Goal: Task Accomplishment & Management: Manage account settings

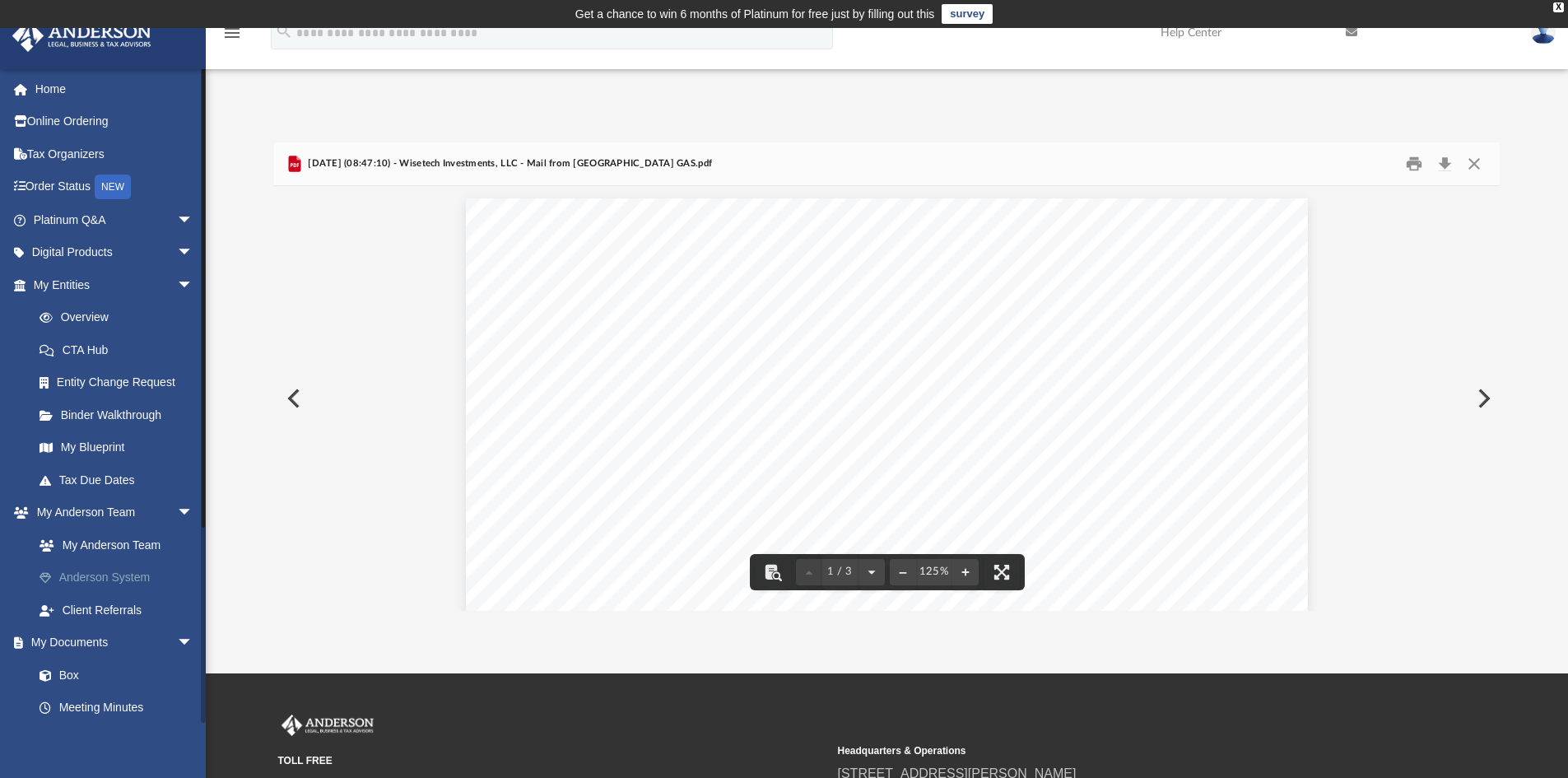
scroll to position [311, 1213]
click at [70, 672] on link "Box" at bounding box center [121, 675] width 195 height 33
click at [66, 676] on link "Box" at bounding box center [121, 675] width 195 height 33
click at [1472, 161] on button "Close" at bounding box center [1474, 164] width 30 height 26
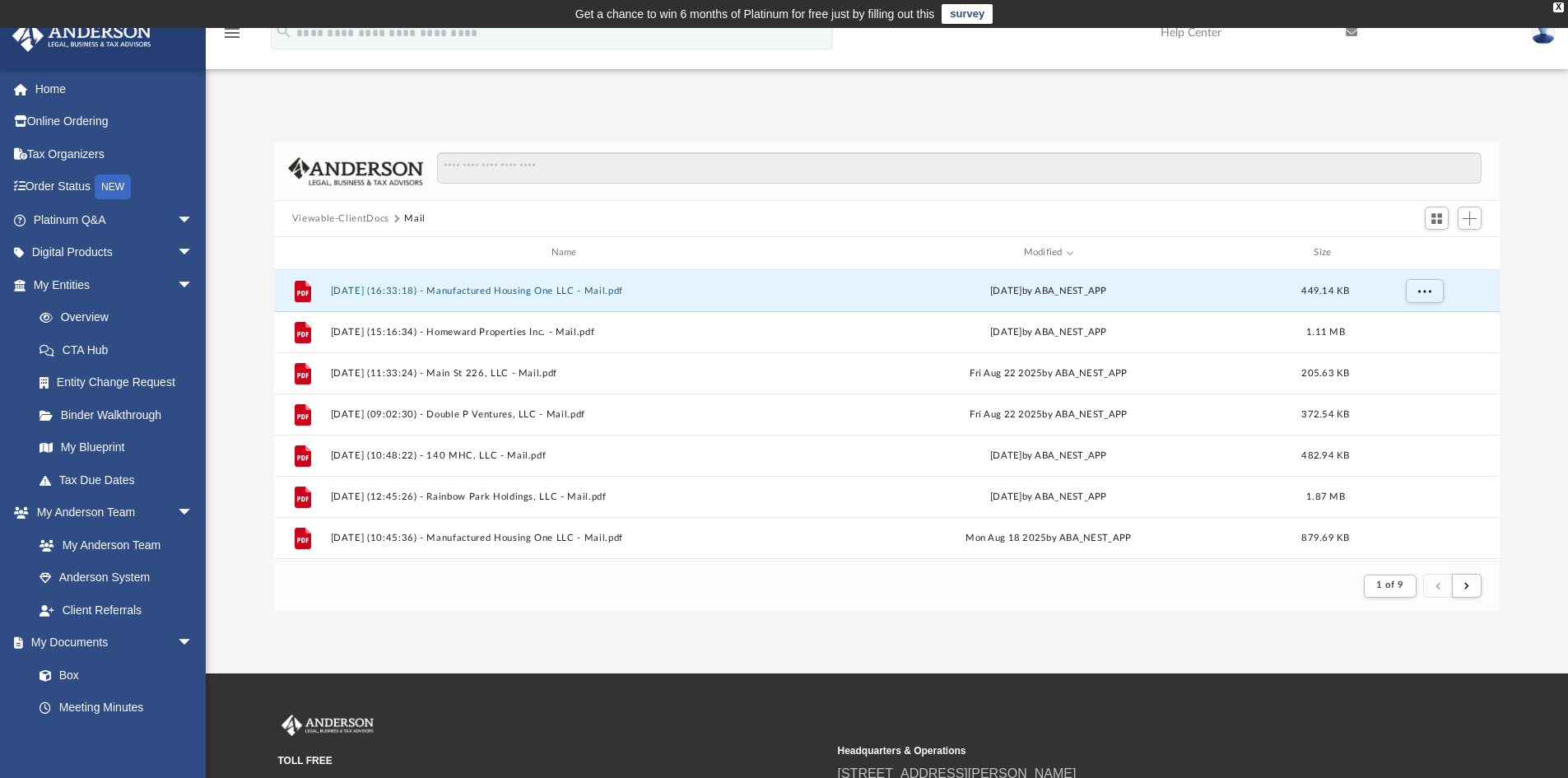
click at [330, 219] on button "Viewable-ClientDocs" at bounding box center [340, 219] width 97 height 15
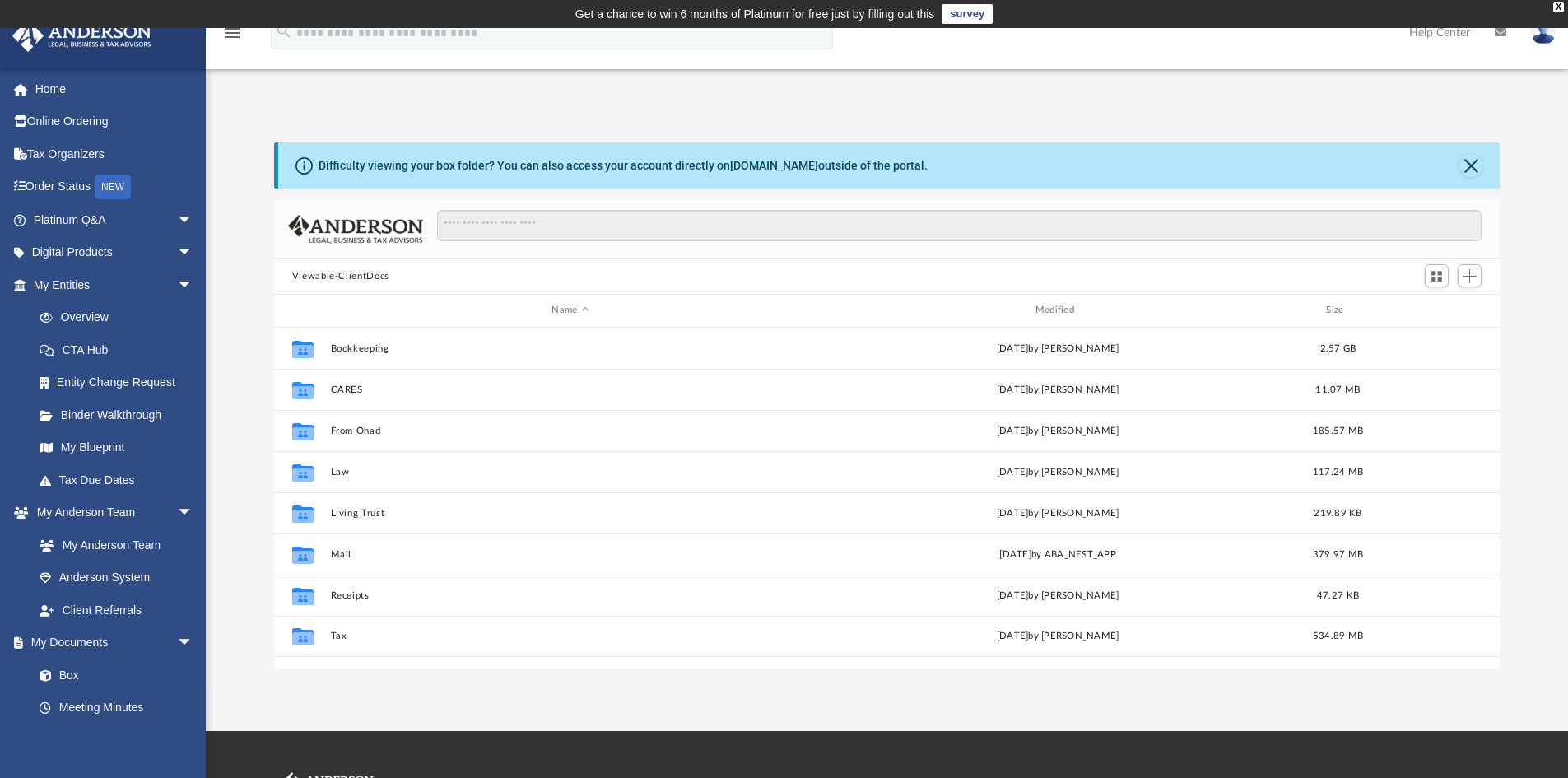
scroll to position [362, 1213]
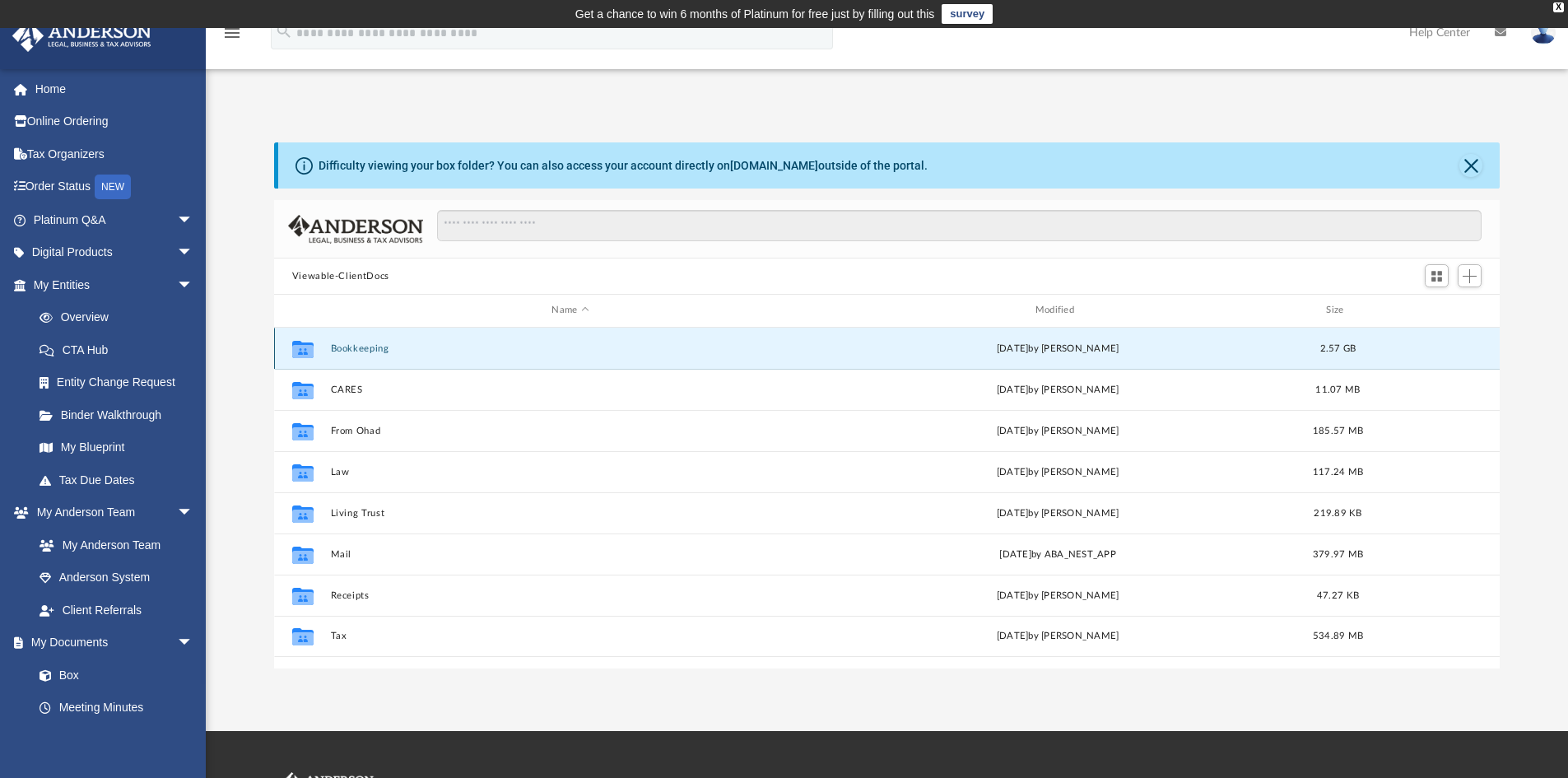
click at [356, 350] on button "Bookkeeping" at bounding box center [570, 349] width 480 height 11
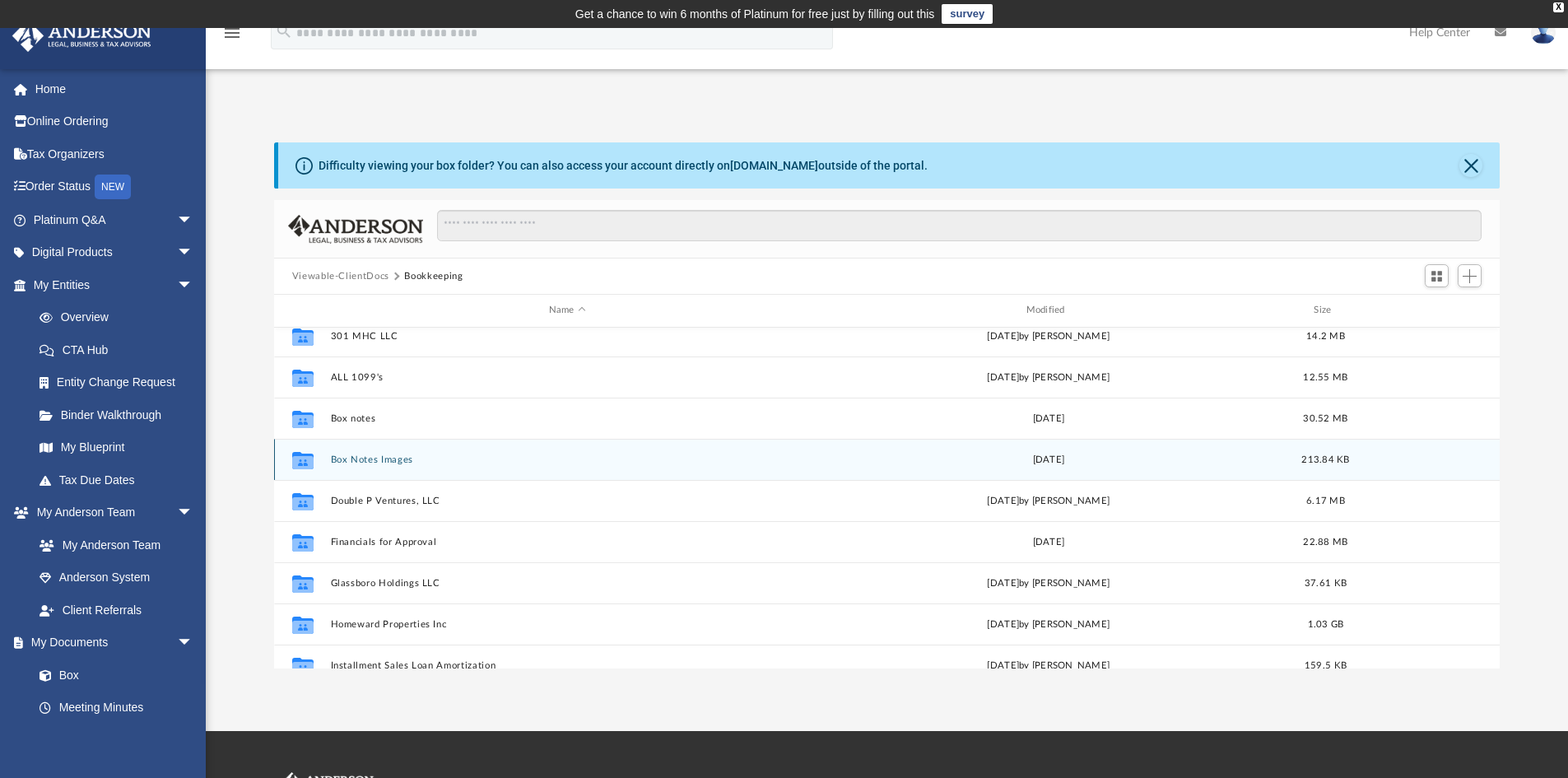
scroll to position [165, 0]
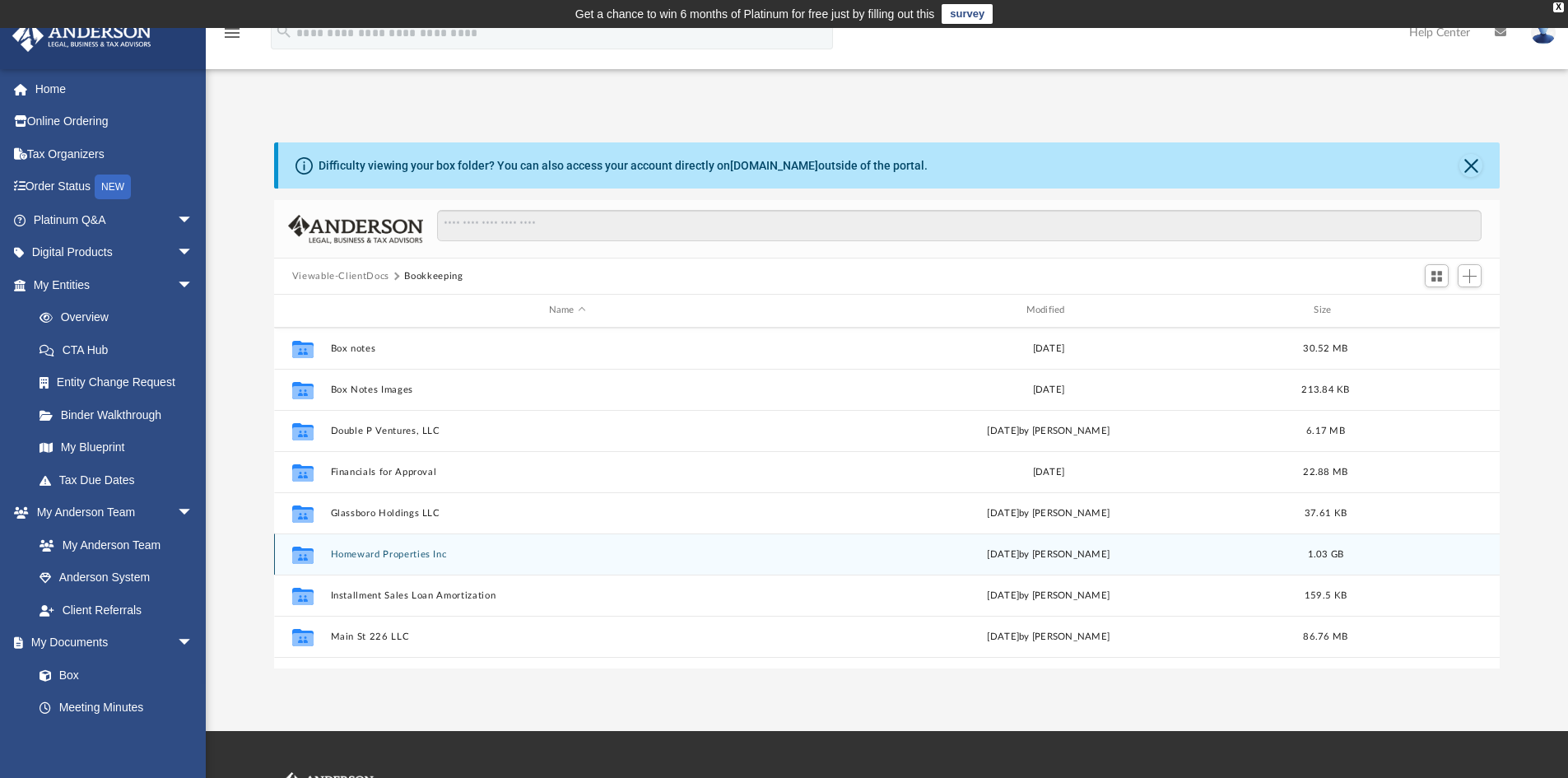
click at [373, 552] on button "Homeward Properties Inc" at bounding box center [567, 554] width 474 height 11
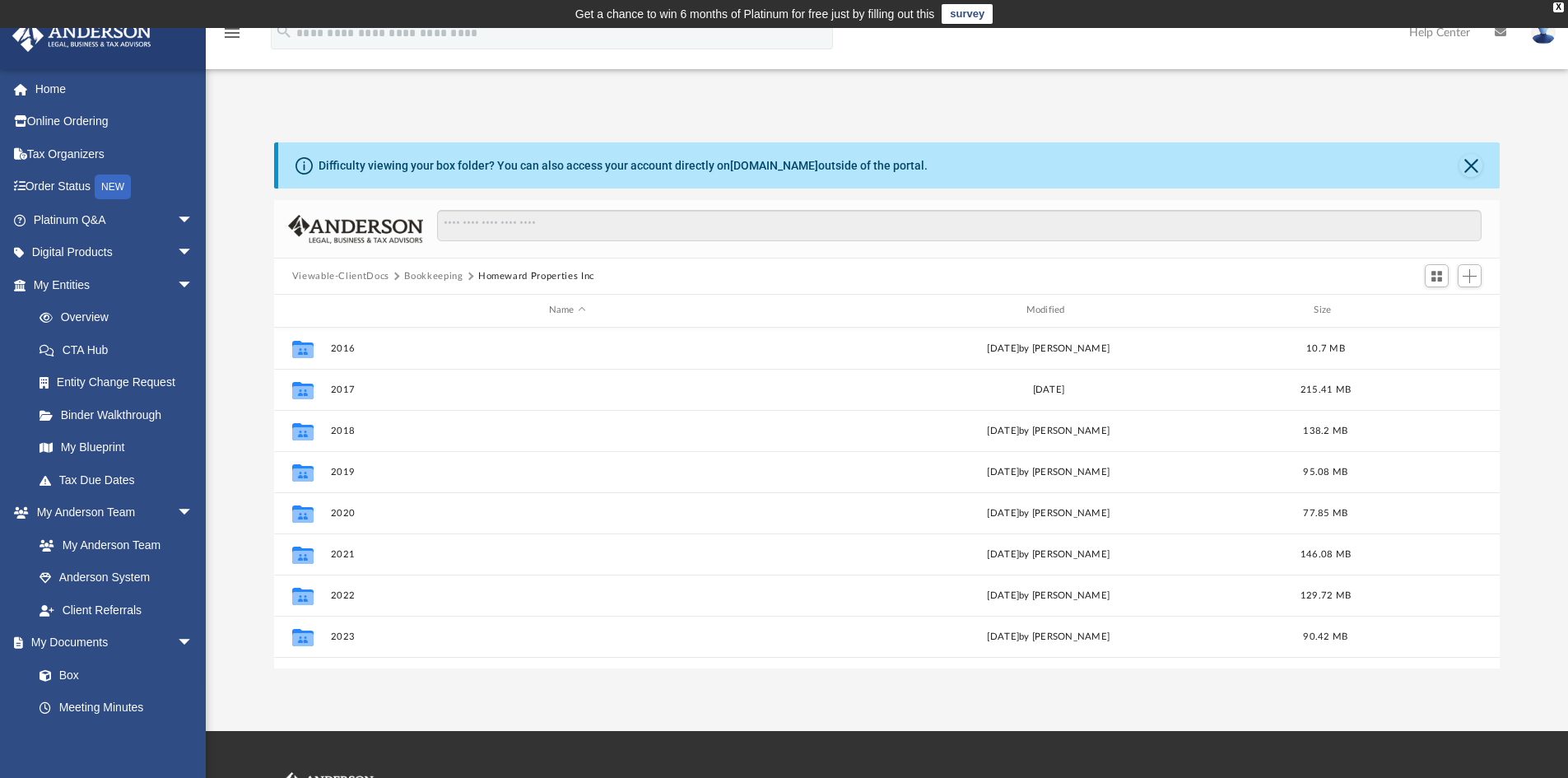
scroll to position [194, 0]
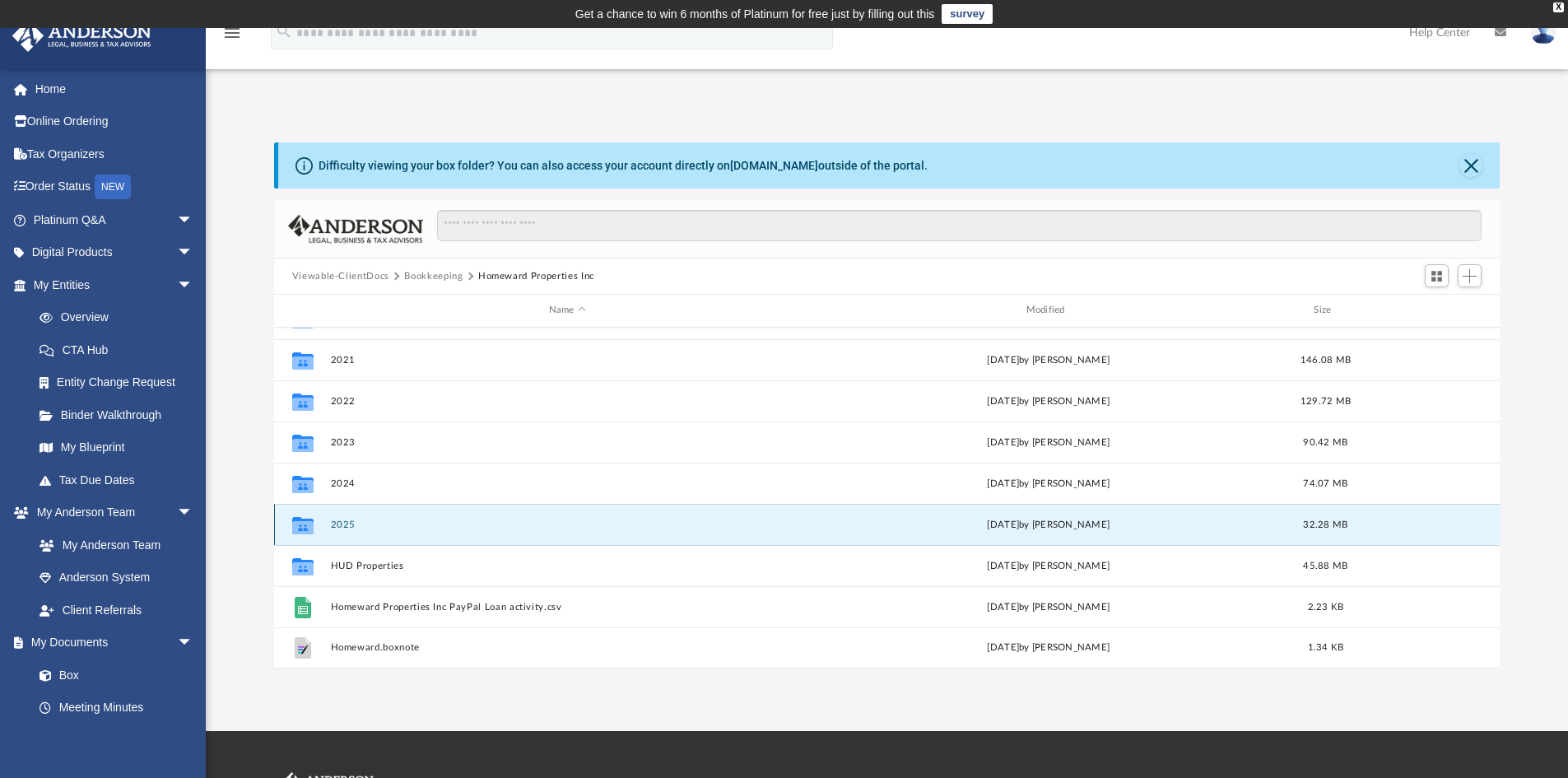
click at [345, 523] on button "2025" at bounding box center [567, 524] width 474 height 11
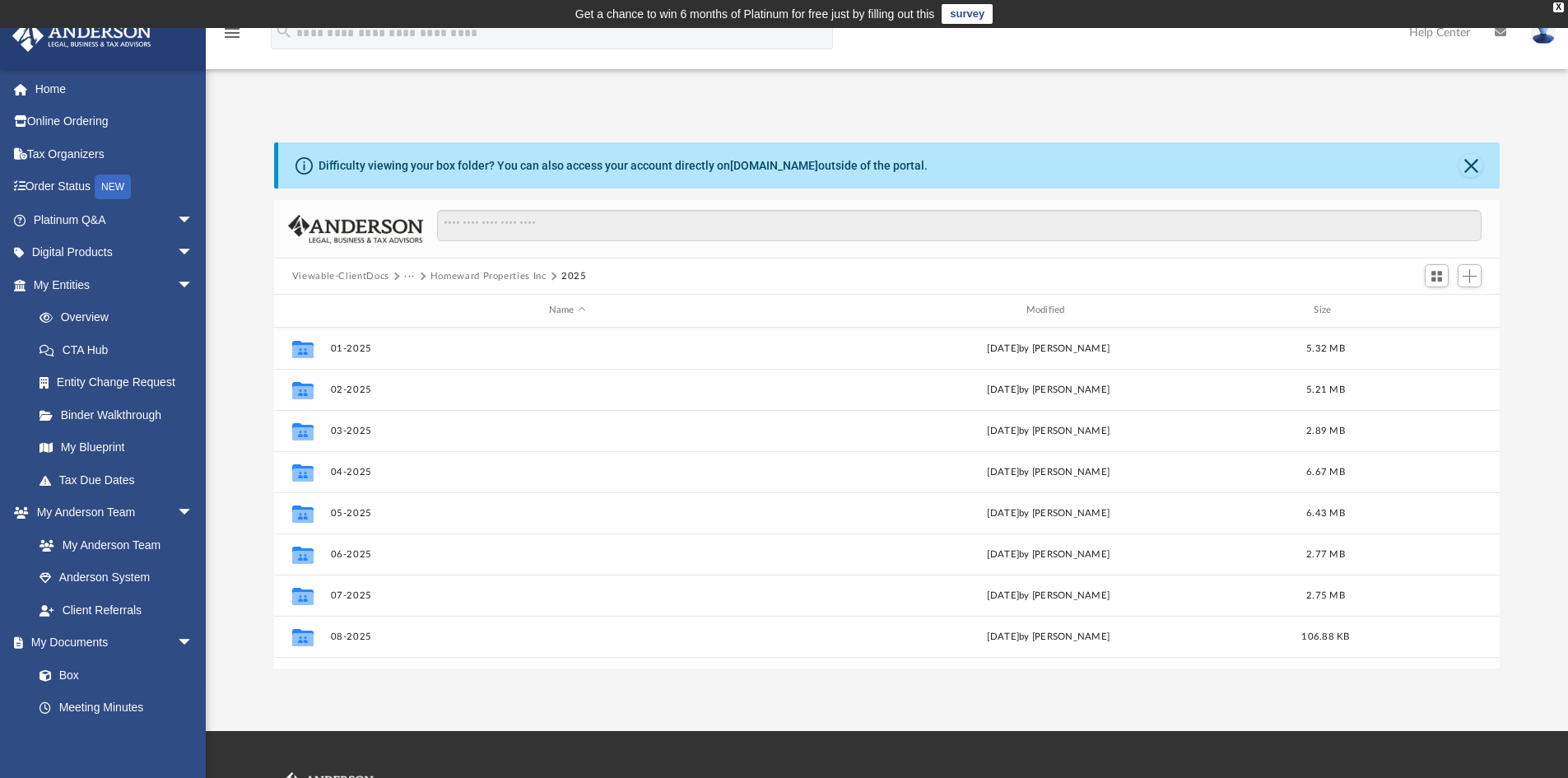
scroll to position [71, 0]
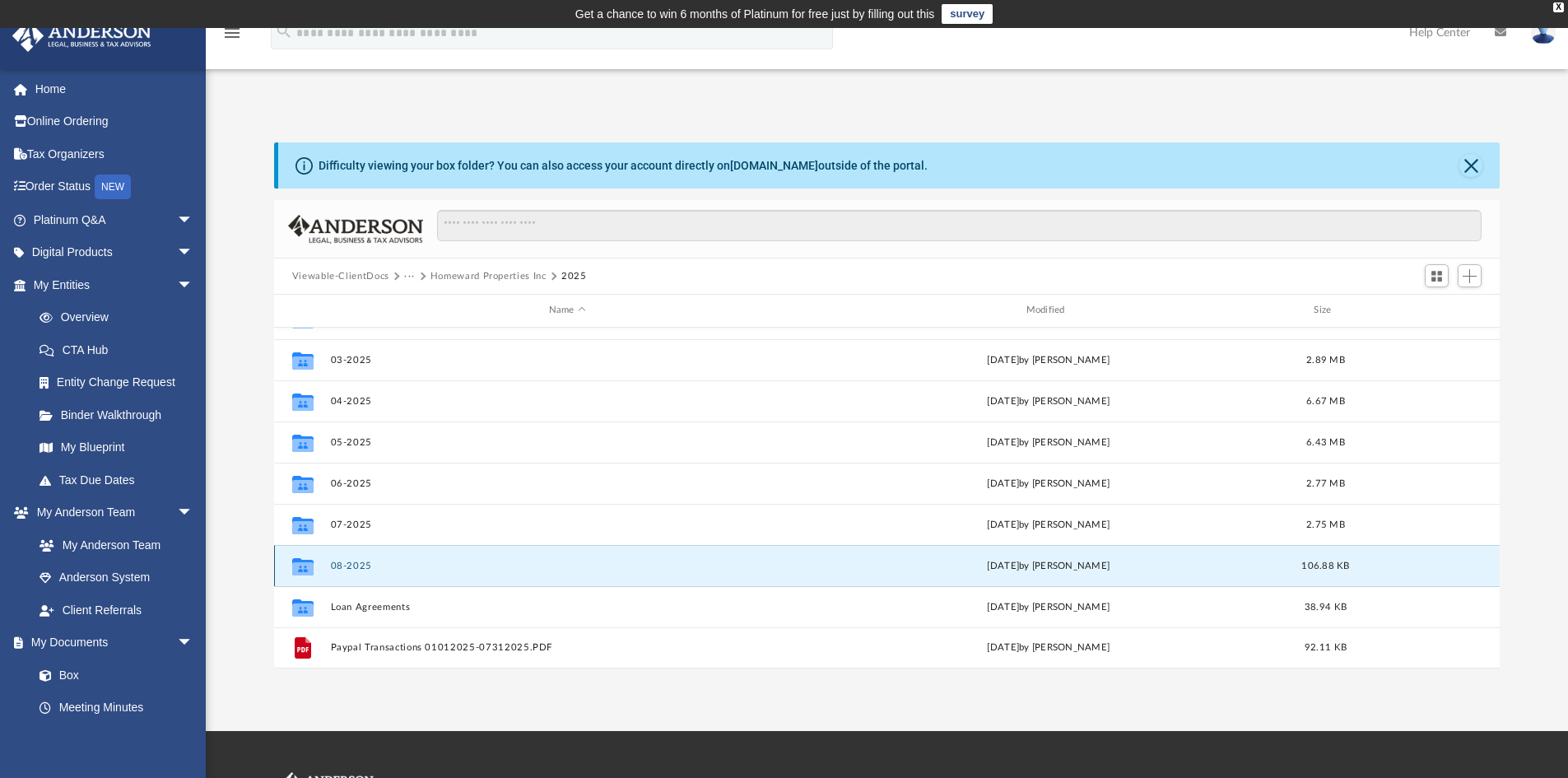
click at [344, 564] on button "08-2025" at bounding box center [567, 566] width 474 height 11
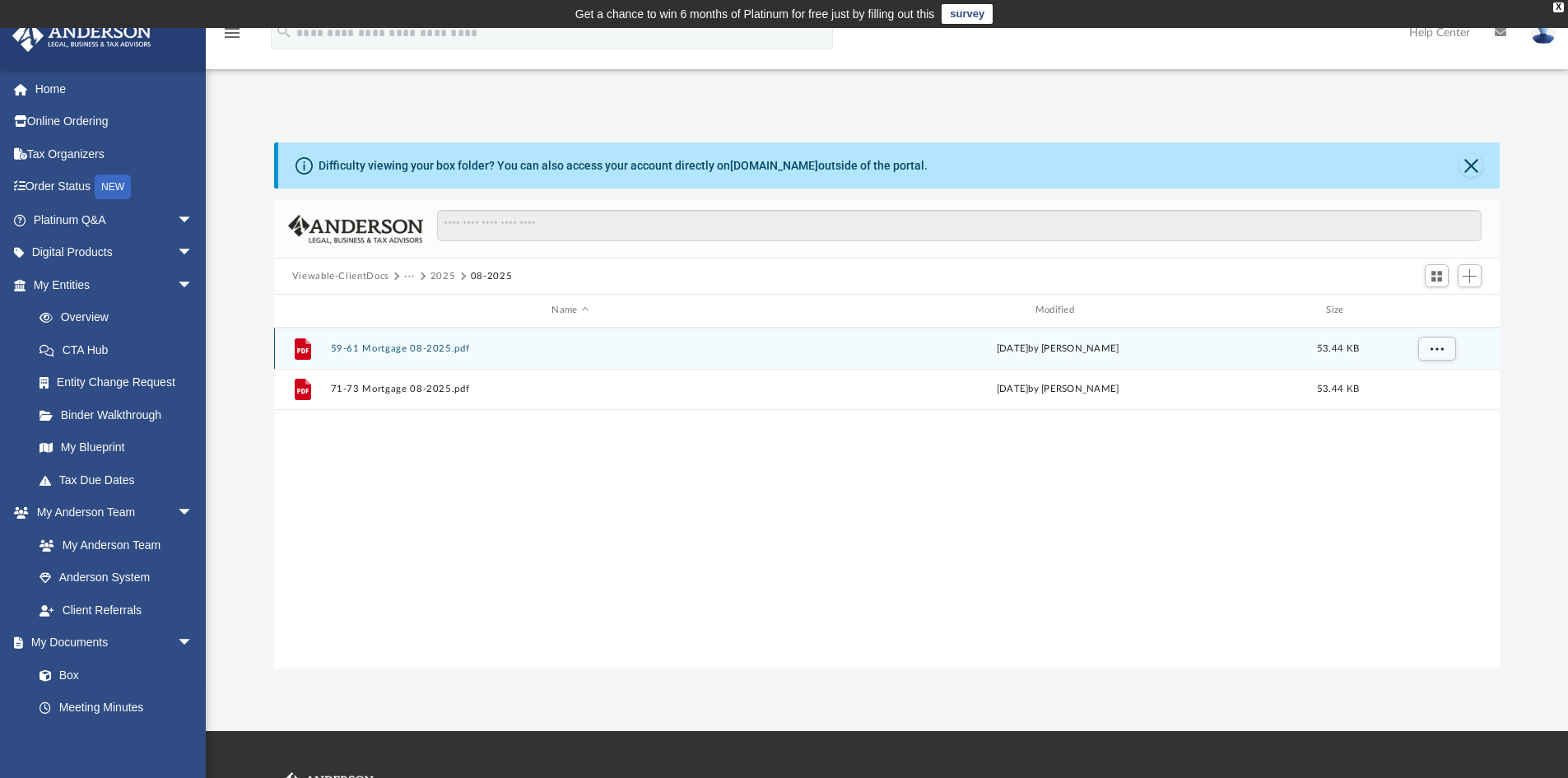
scroll to position [0, 0]
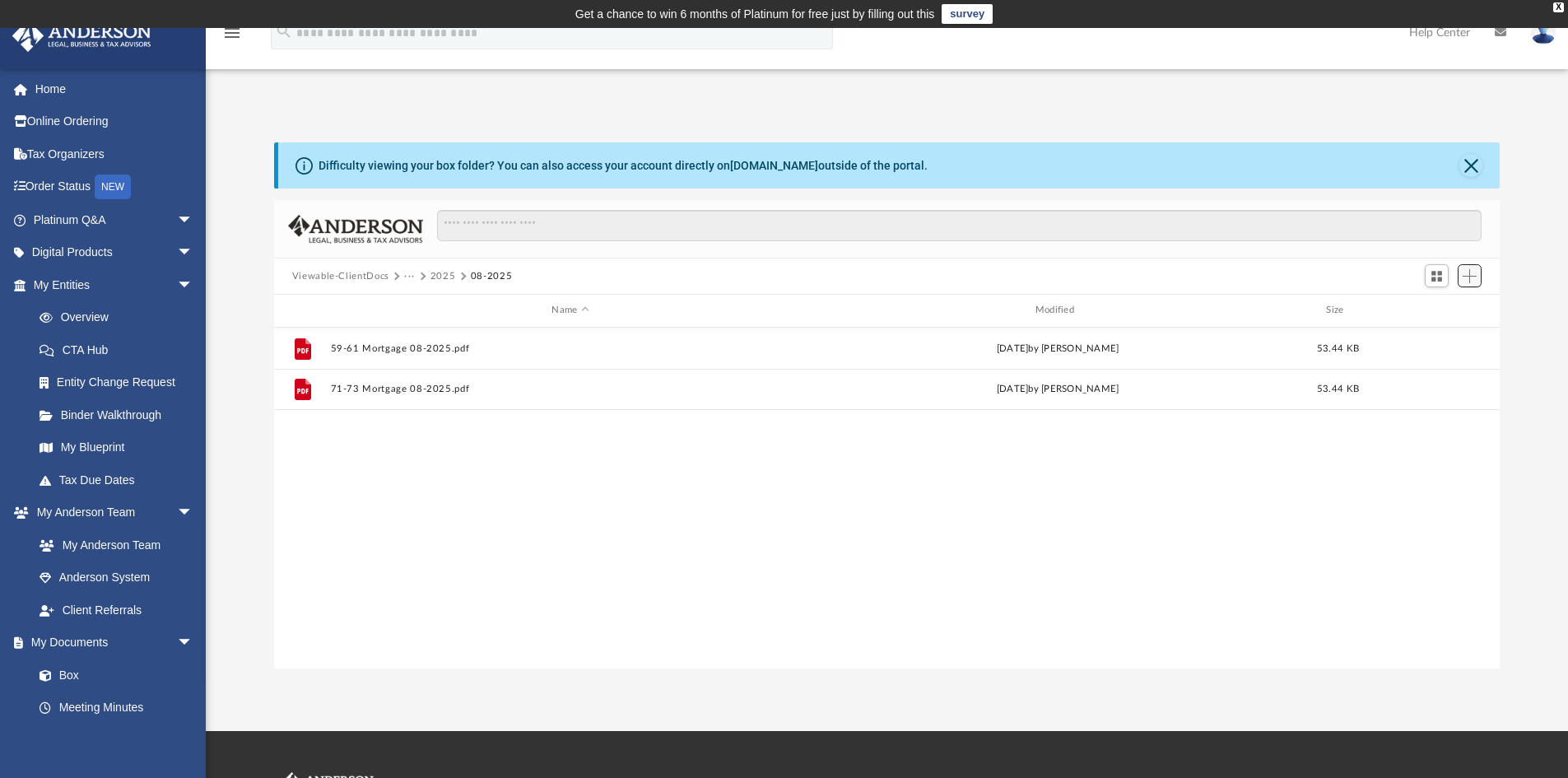
click at [1468, 279] on span "Add" at bounding box center [1469, 276] width 14 height 14
click at [1438, 305] on li "Upload" at bounding box center [1446, 309] width 52 height 17
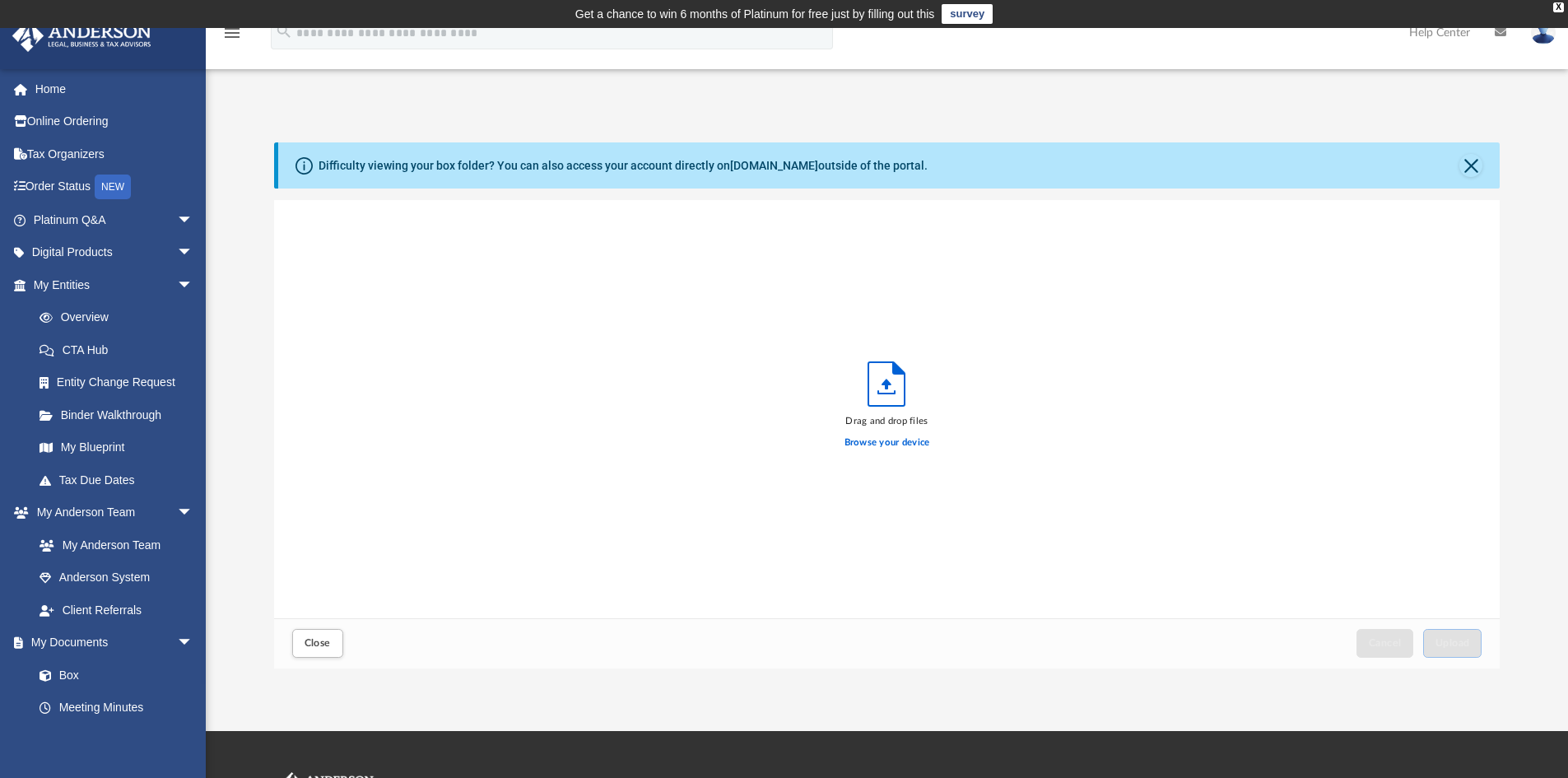
scroll to position [405, 1213]
click at [1447, 645] on span "Upload" at bounding box center [1452, 643] width 35 height 10
click at [324, 639] on span "Close" at bounding box center [318, 643] width 27 height 10
